Goal: Task Accomplishment & Management: Manage account settings

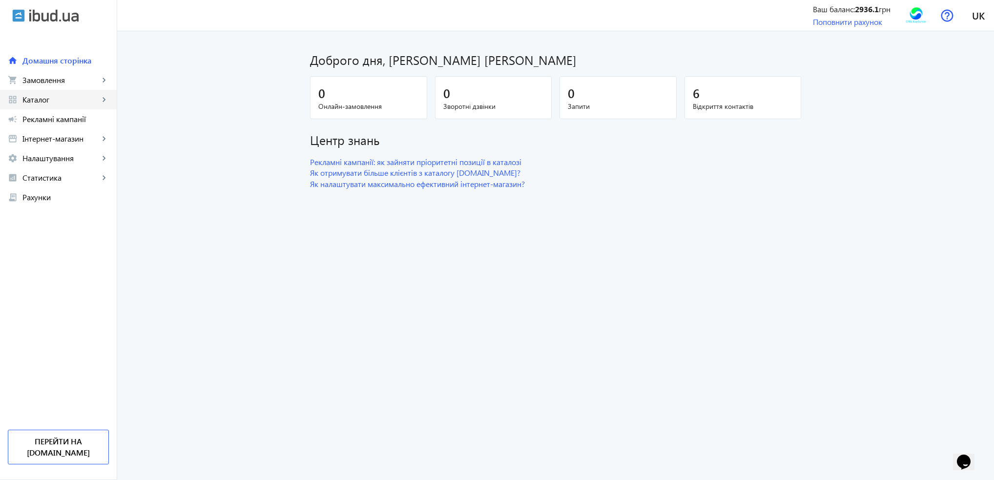
click at [59, 98] on span "Каталог" at bounding box center [60, 100] width 77 height 10
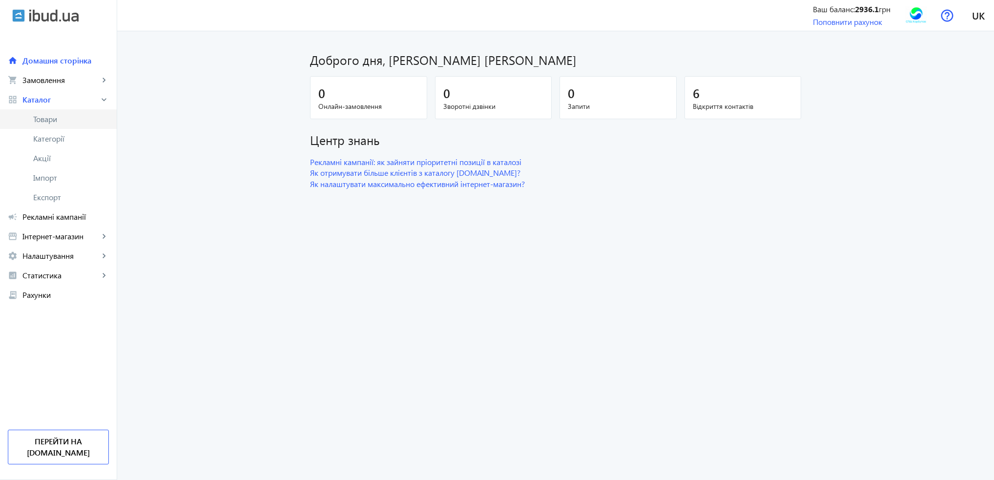
click at [48, 116] on span "Товари" at bounding box center [71, 119] width 76 height 10
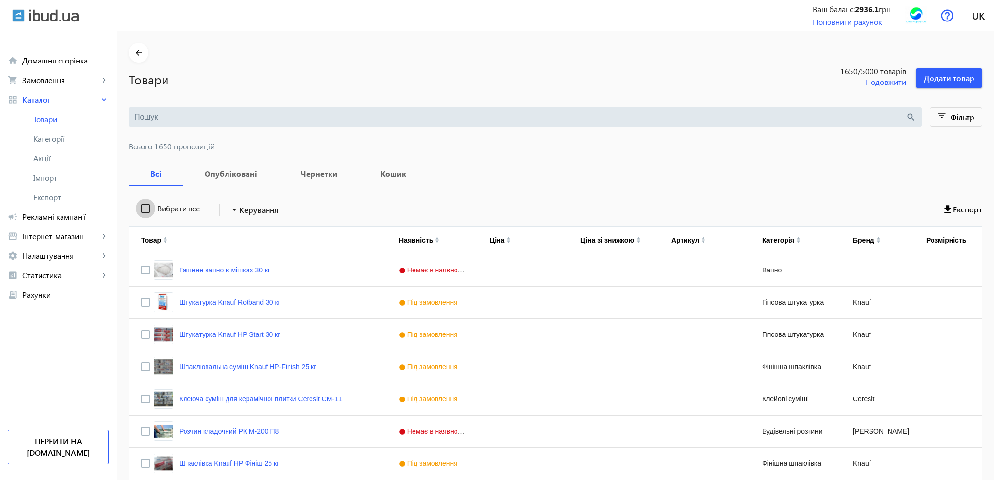
click at [138, 209] on input "Вибрати все" at bounding box center [146, 209] width 20 height 20
checkbox input "true"
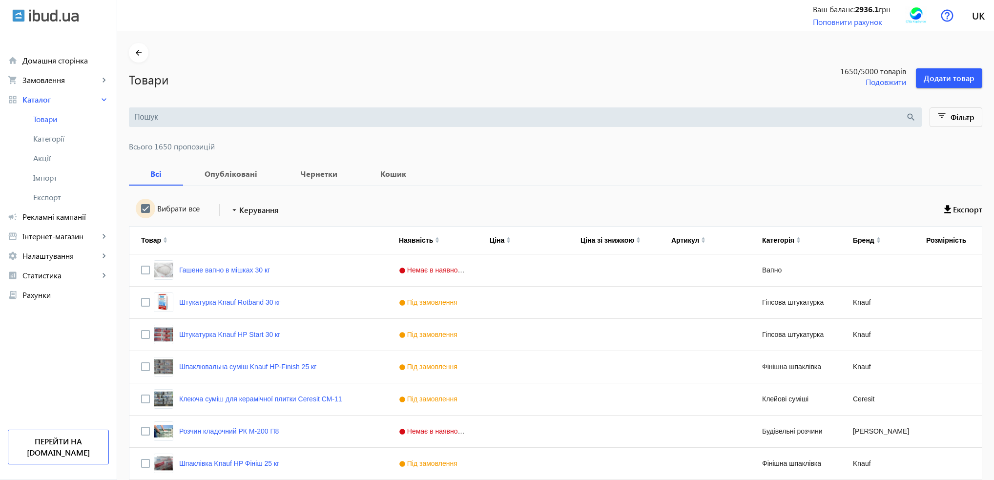
checkbox input "true"
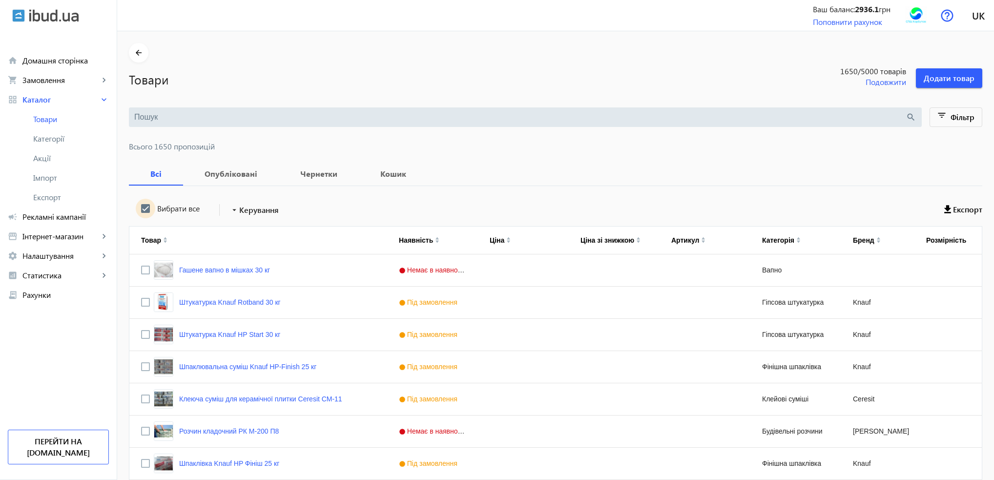
checkbox input "true"
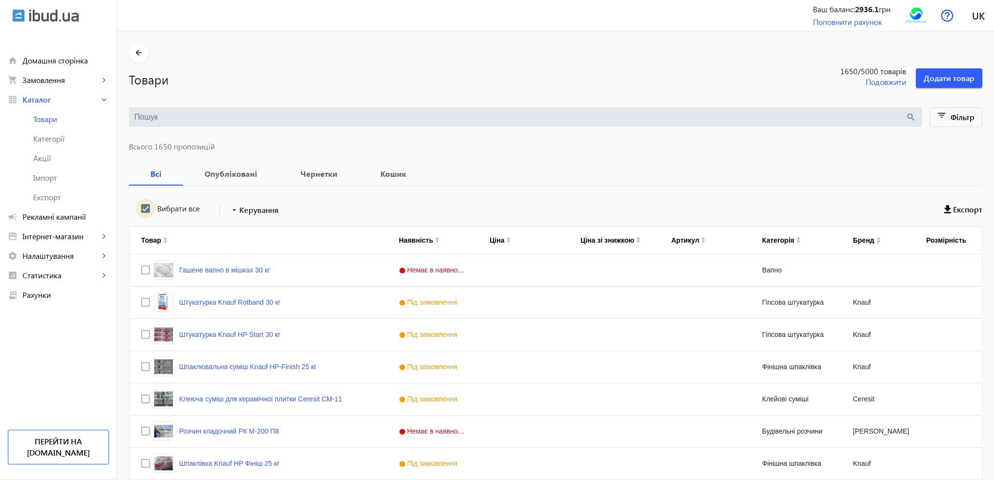
checkbox input "true"
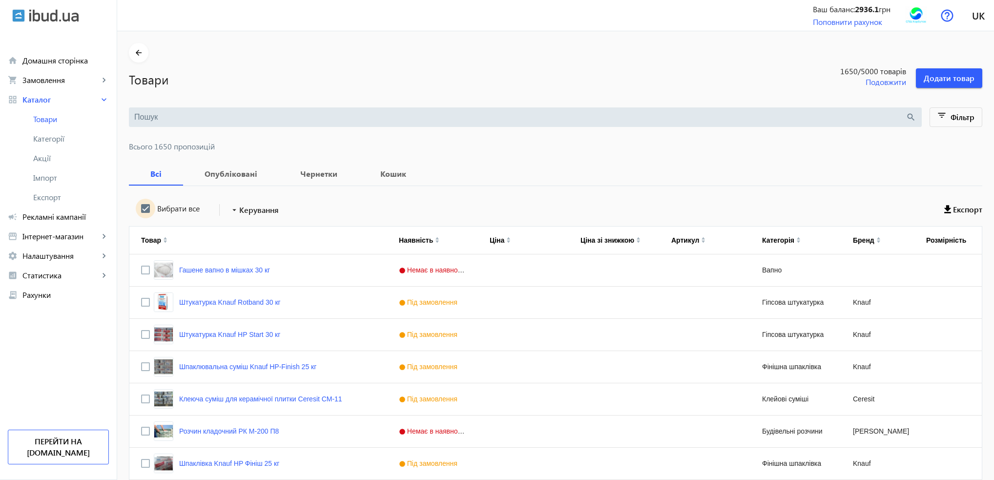
checkbox input "true"
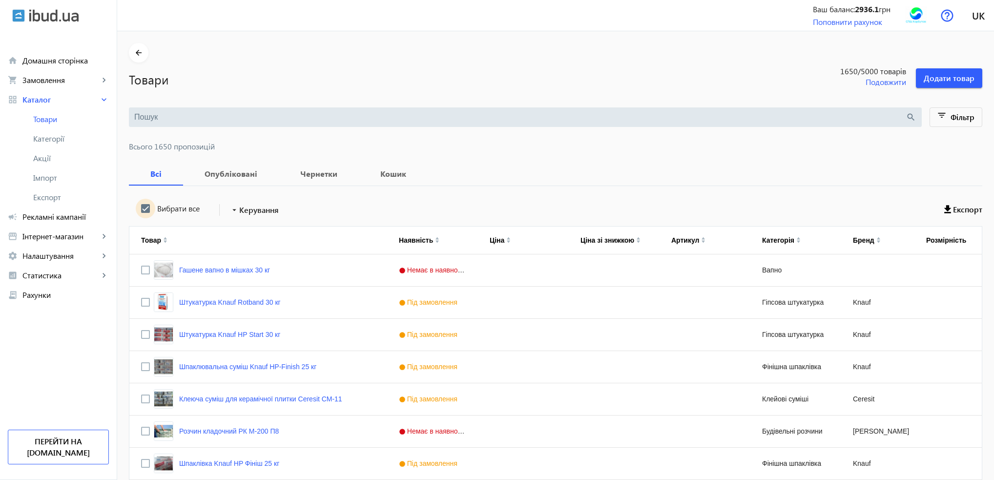
checkbox input "true"
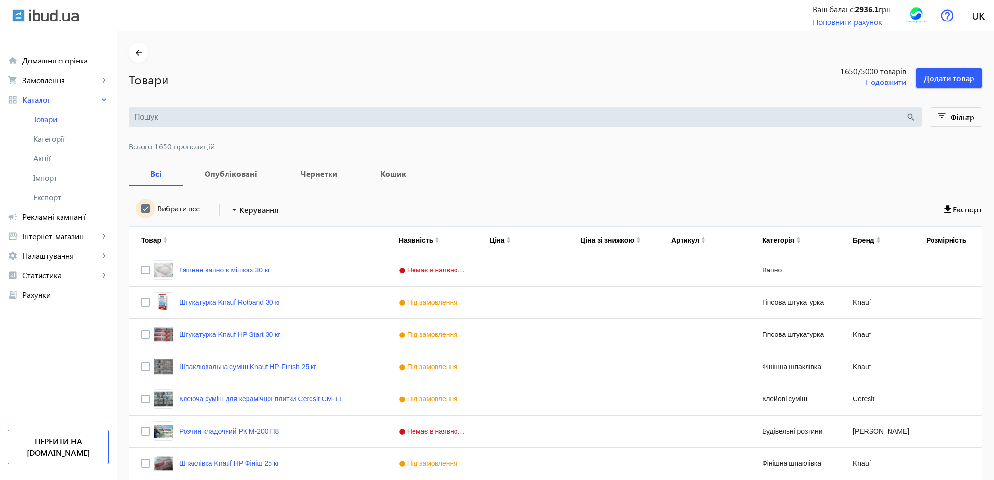
checkbox input "true"
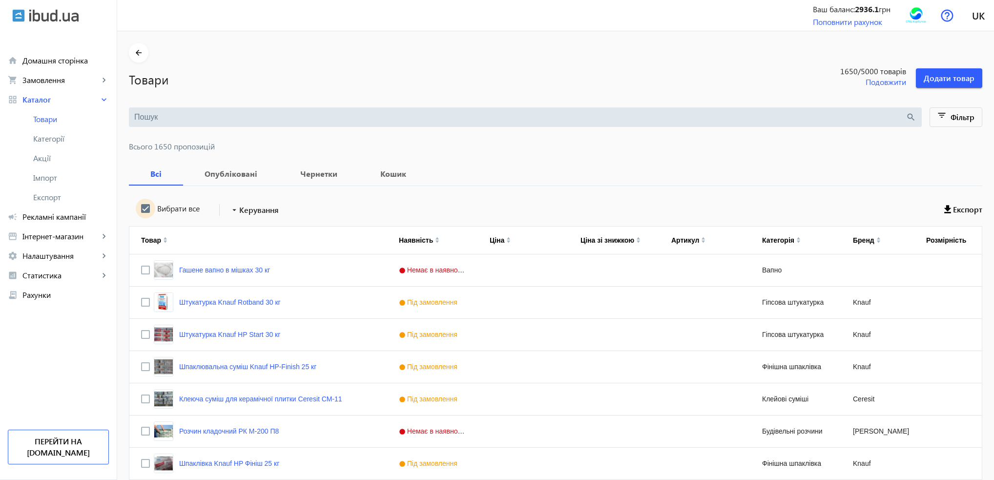
checkbox input "true"
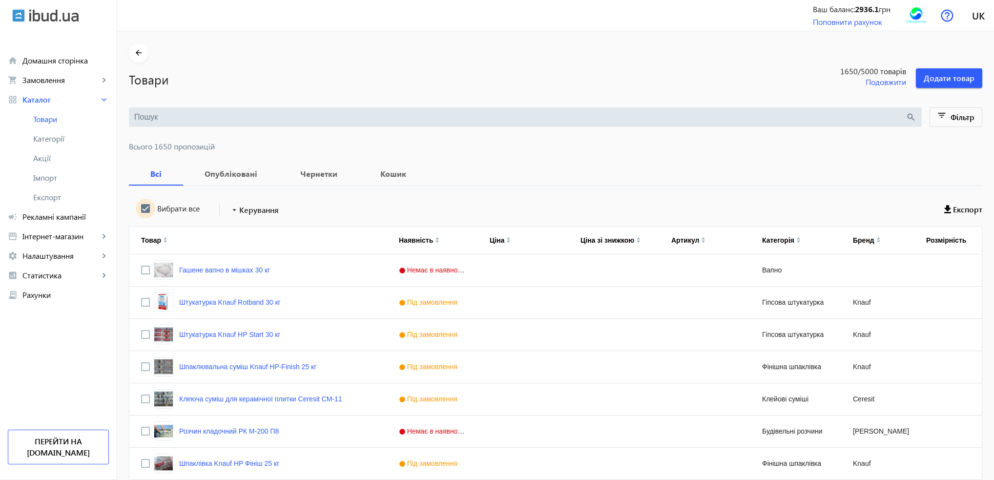
checkbox input "true"
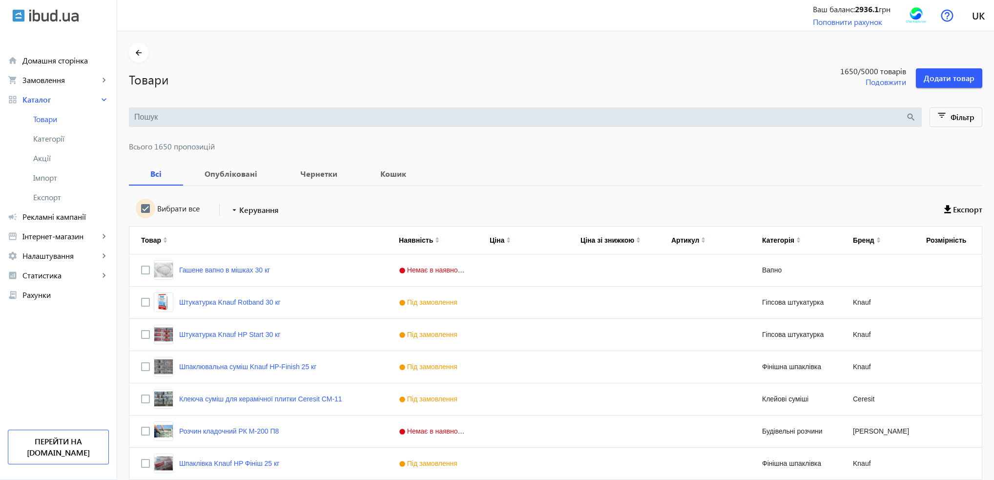
checkbox input "true"
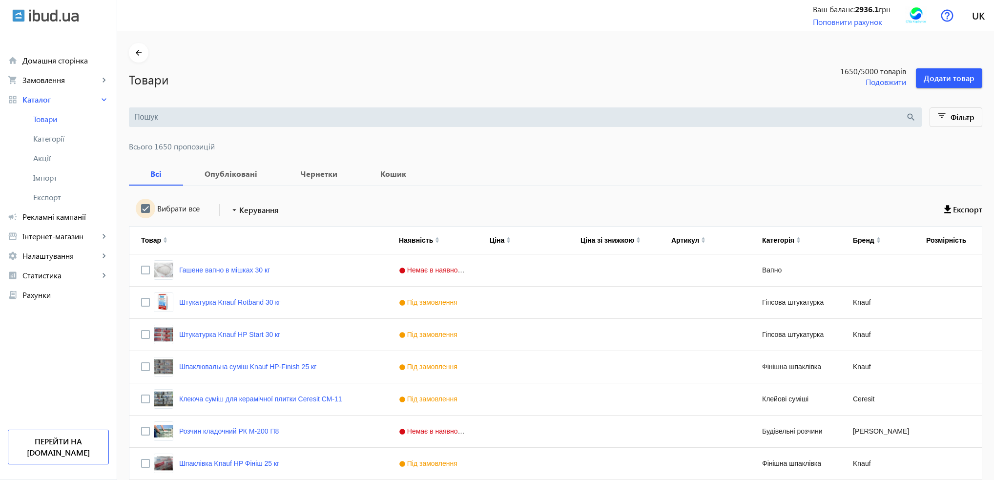
checkbox input "true"
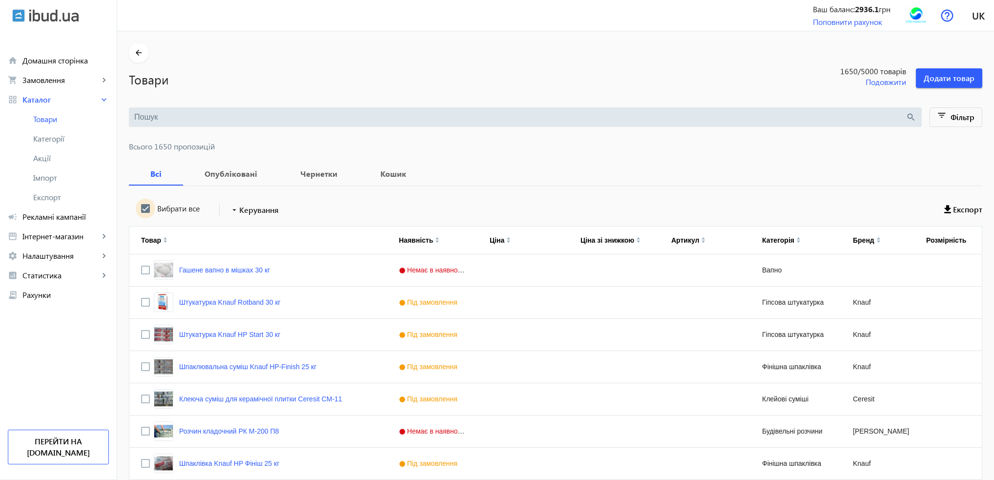
checkbox input "true"
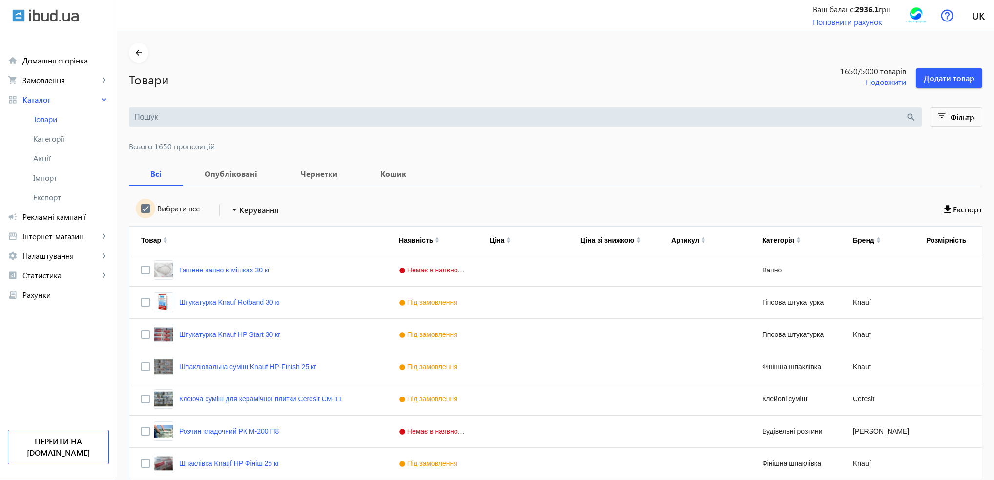
checkbox input "true"
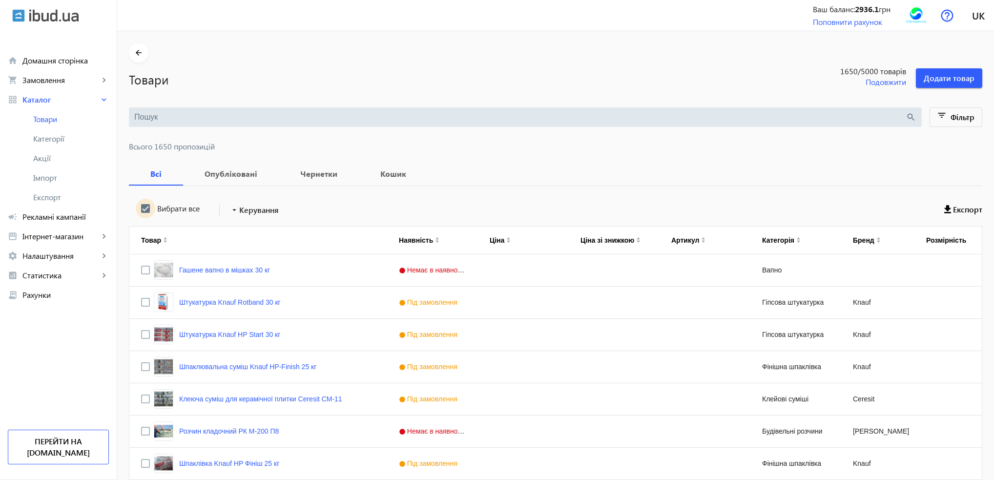
checkbox input "true"
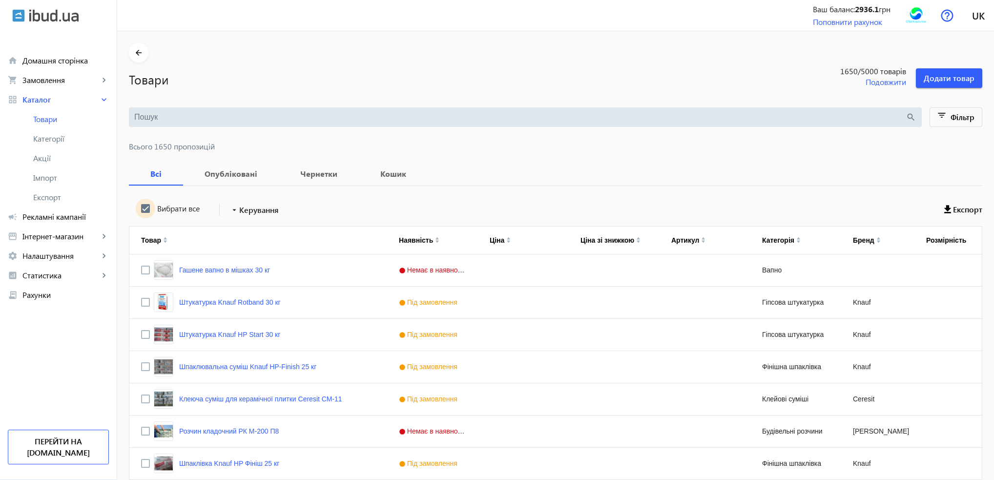
checkbox input "true"
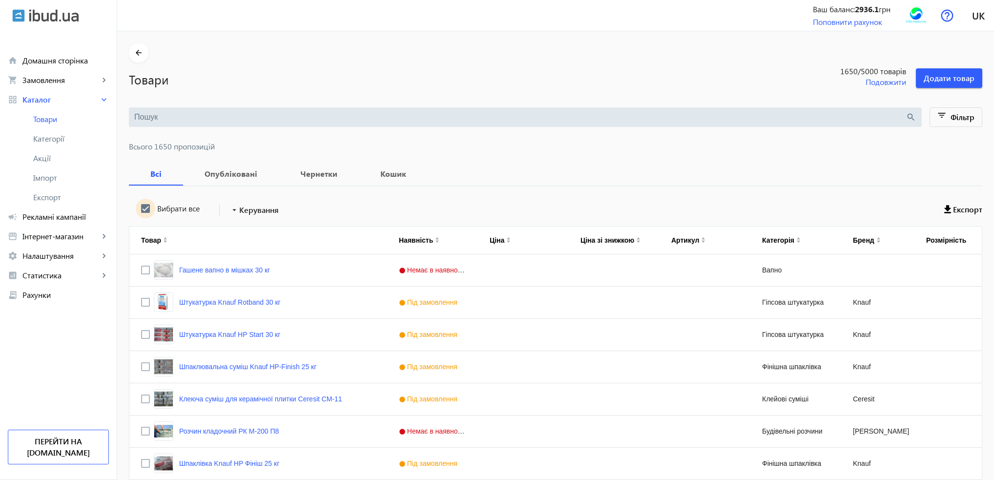
checkbox input "true"
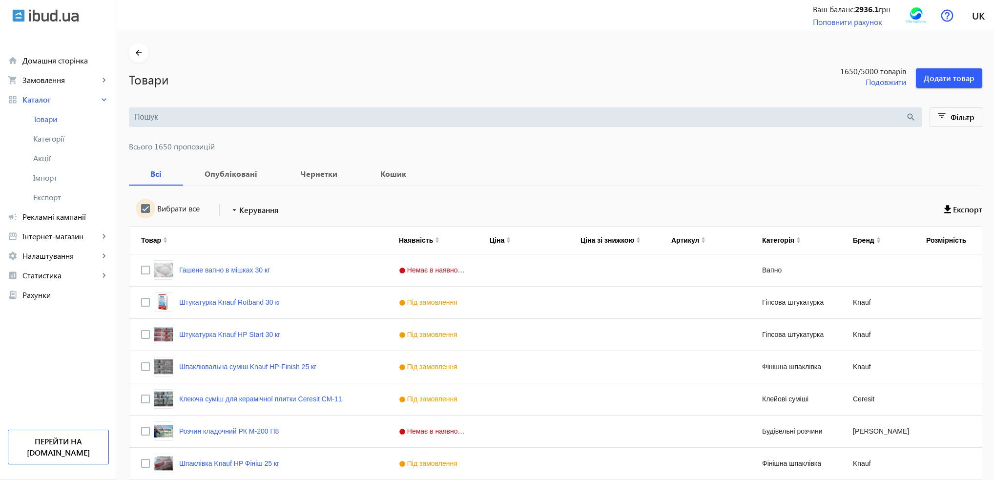
checkbox input "true"
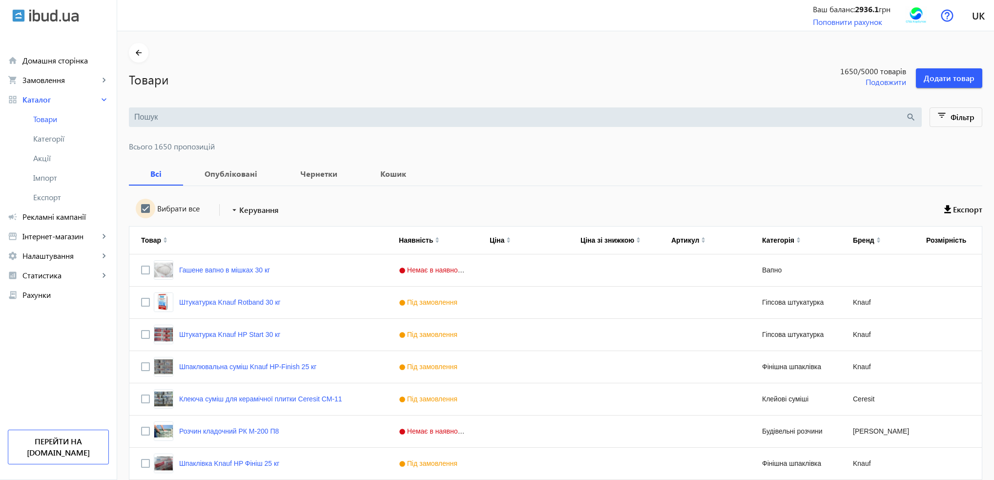
checkbox input "true"
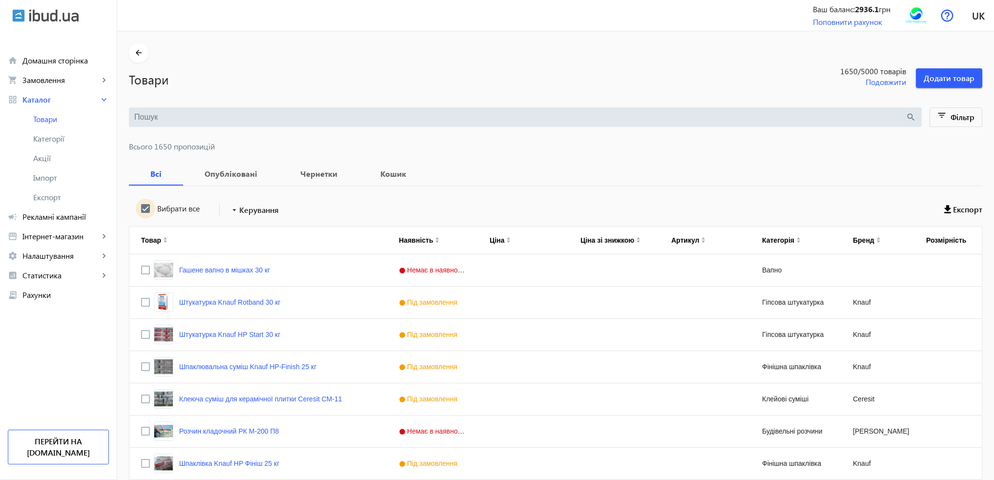
checkbox input "true"
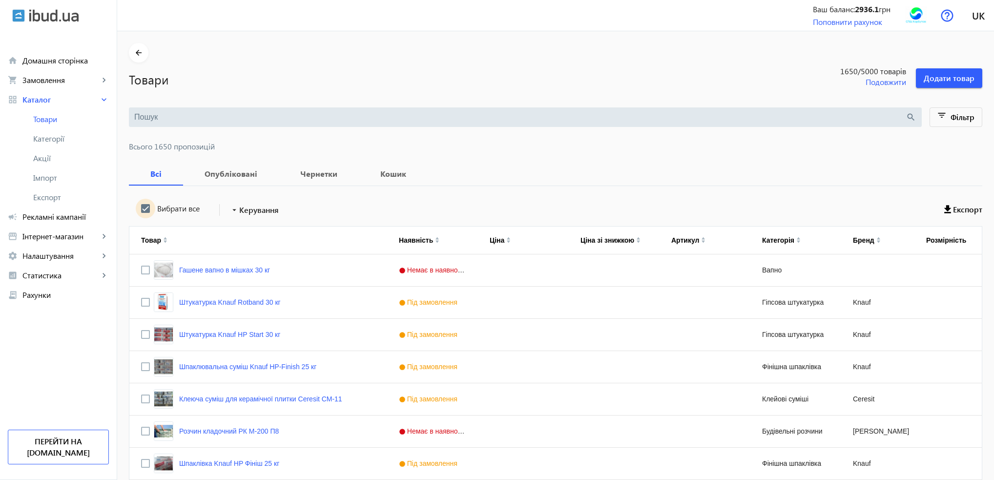
checkbox input "true"
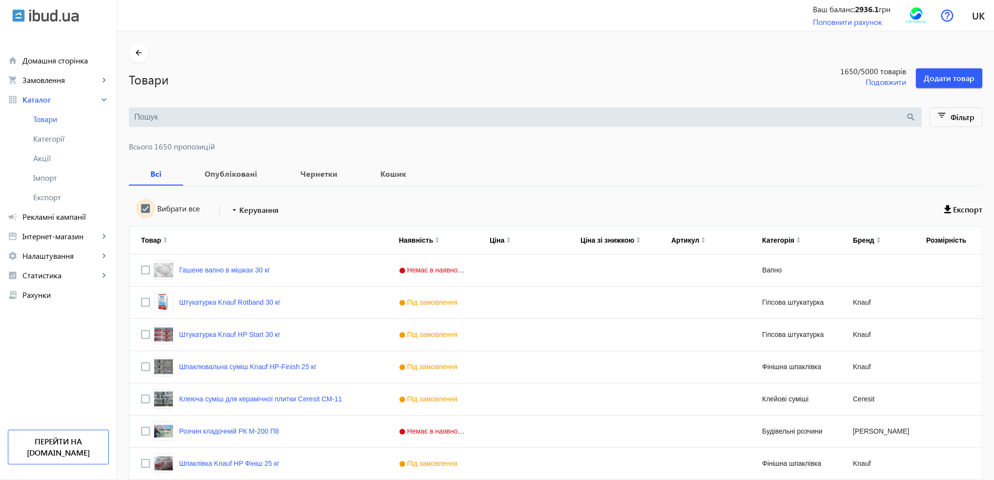
checkbox input "true"
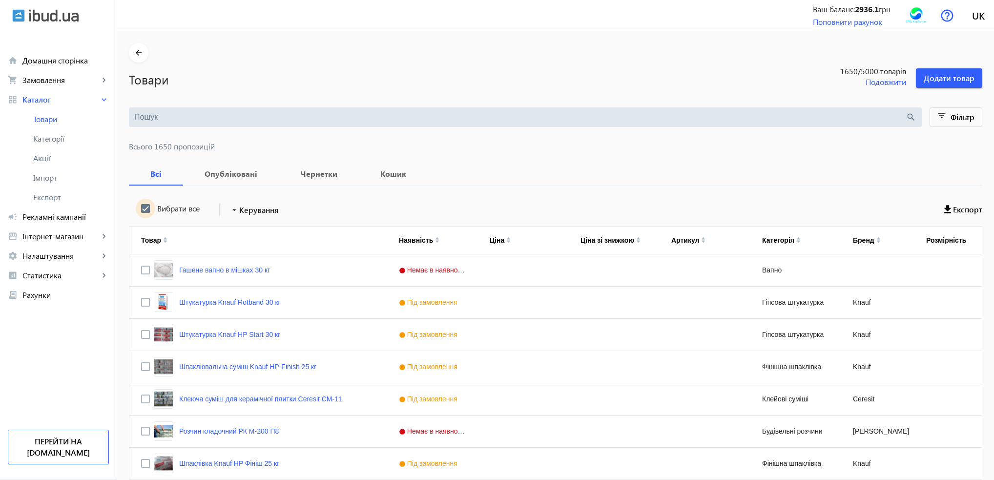
checkbox input "true"
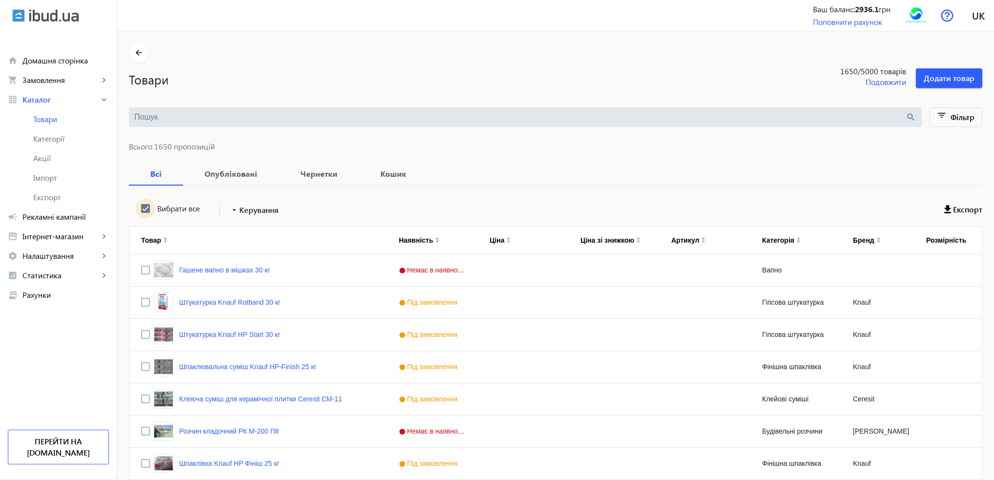
checkbox input "true"
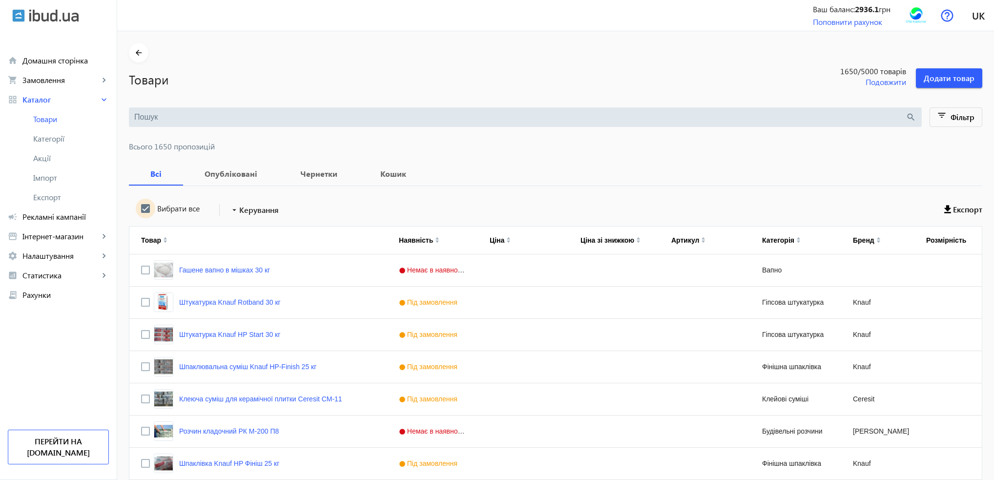
checkbox input "true"
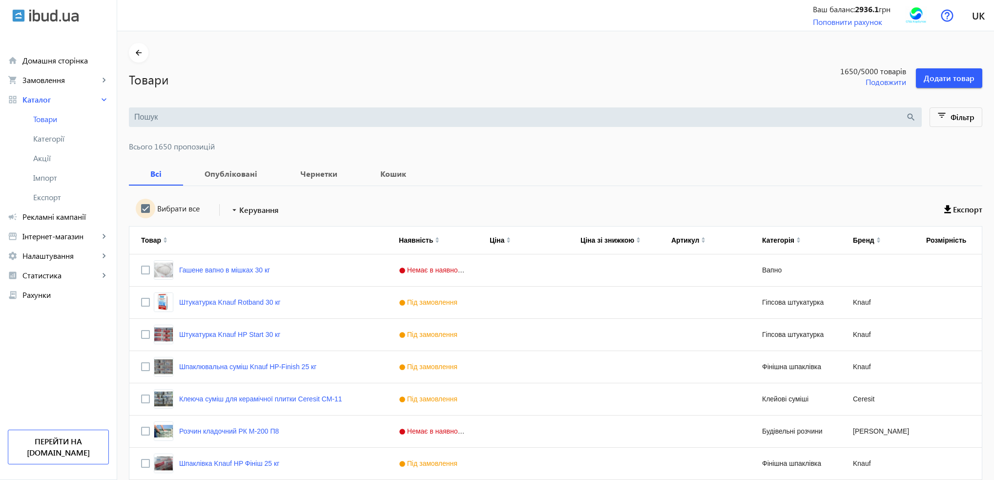
checkbox input "true"
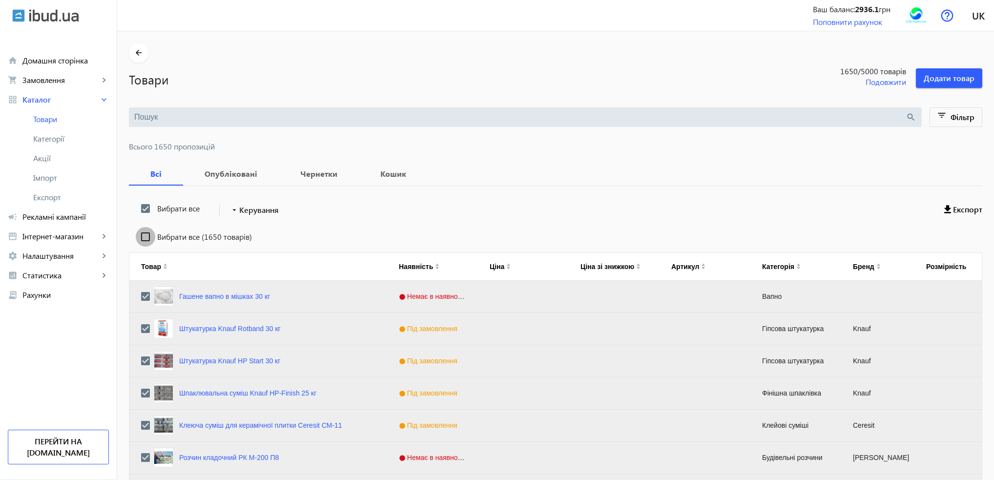
click at [138, 237] on input "Вибрати все (1650 товарів)" at bounding box center [146, 237] width 20 height 20
checkbox input "true"
click at [261, 212] on span "Керування" at bounding box center [259, 210] width 40 height 12
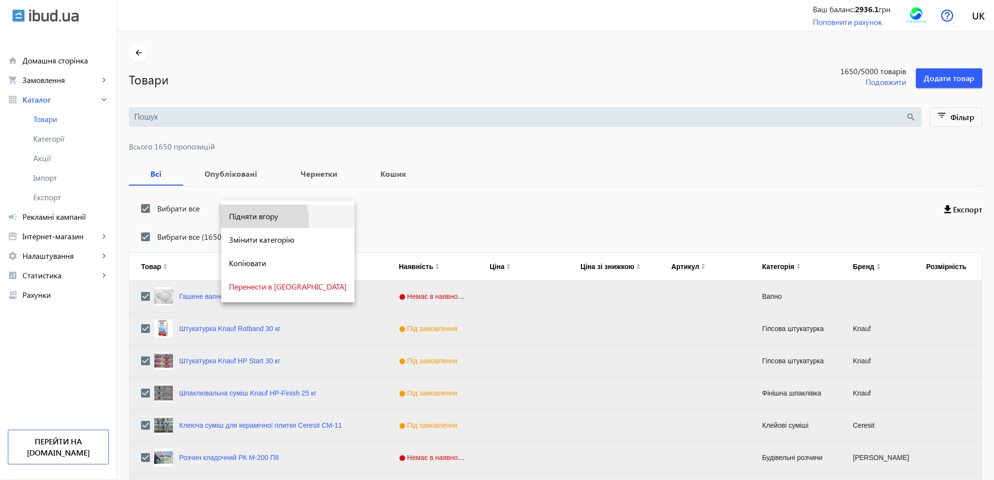
click at [262, 220] on span "Підняти вгору" at bounding box center [288, 216] width 118 height 8
